Goal: Browse casually: Explore the website without a specific task or goal

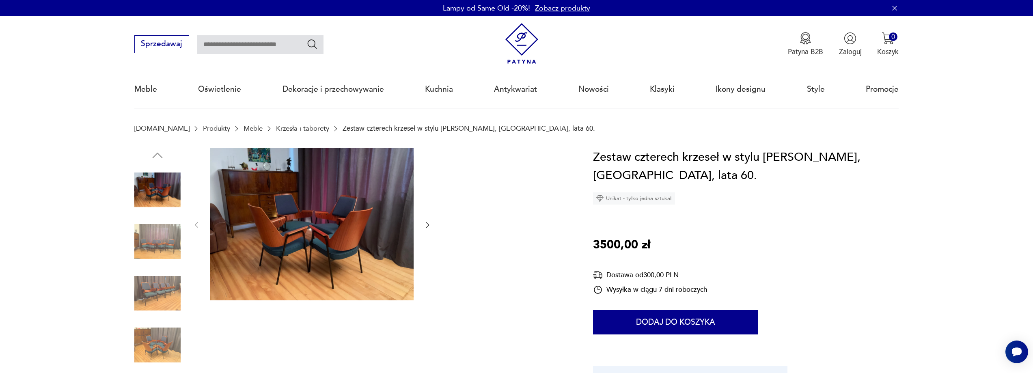
click at [319, 219] on img at bounding box center [311, 224] width 203 height 153
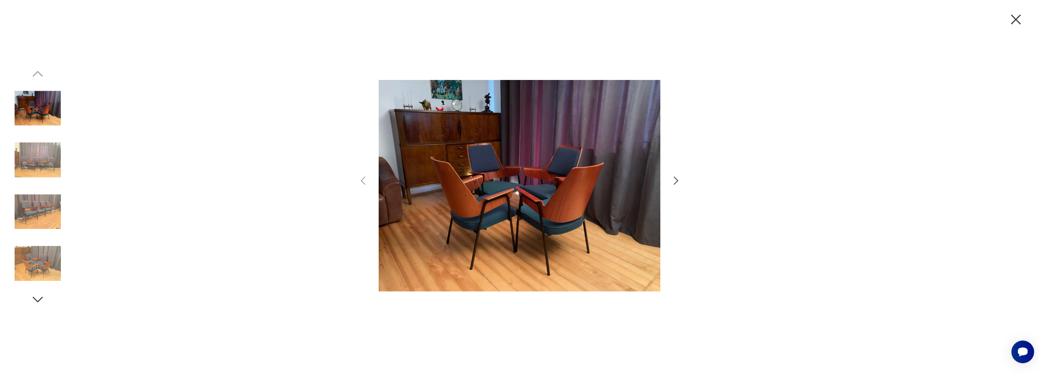
click at [534, 206] on img at bounding box center [520, 186] width 282 height 298
click at [43, 209] on img at bounding box center [38, 212] width 46 height 46
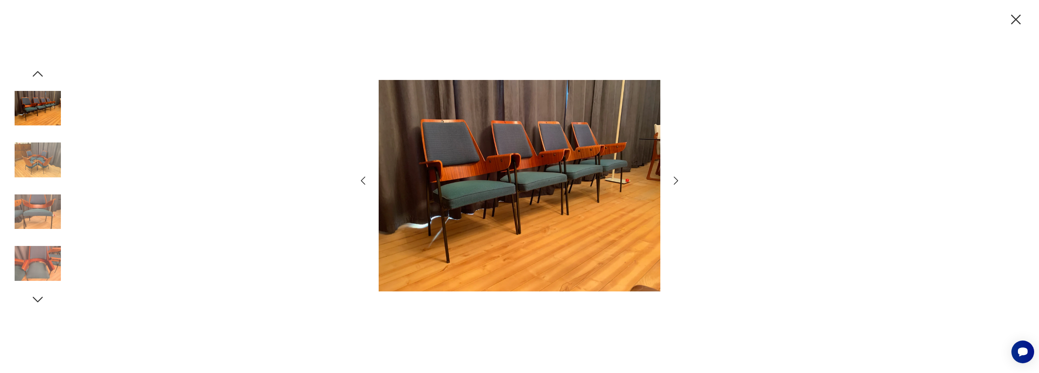
click at [54, 155] on img at bounding box center [38, 160] width 46 height 46
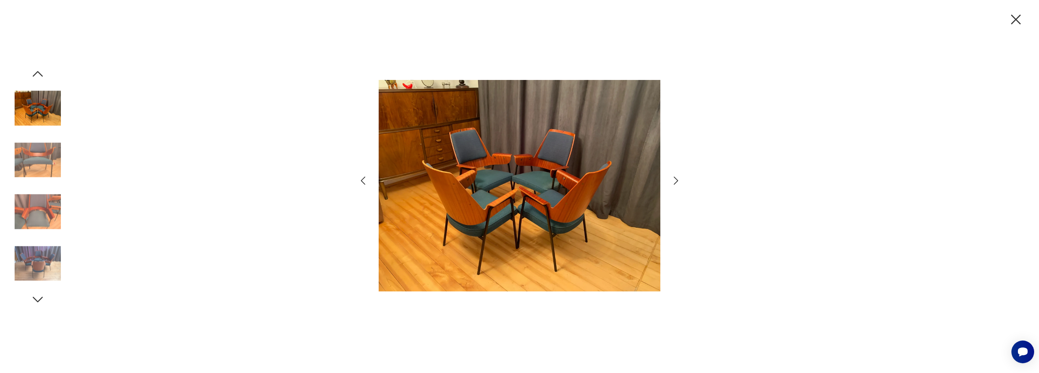
click at [39, 270] on img at bounding box center [38, 263] width 46 height 46
